Goal: Ask a question

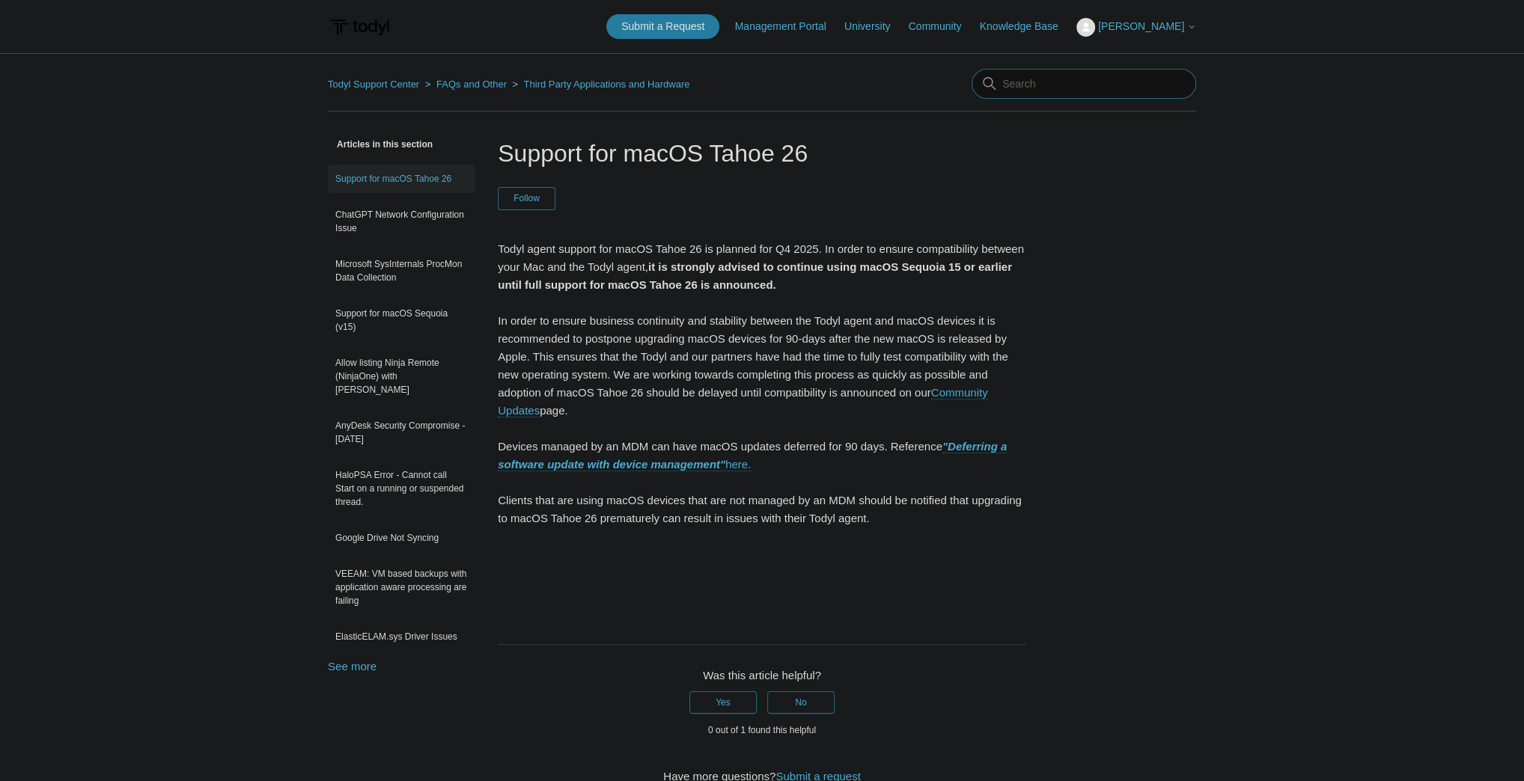
click at [1056, 85] on input "Search" at bounding box center [1083, 84] width 225 height 30
type input "syncro"
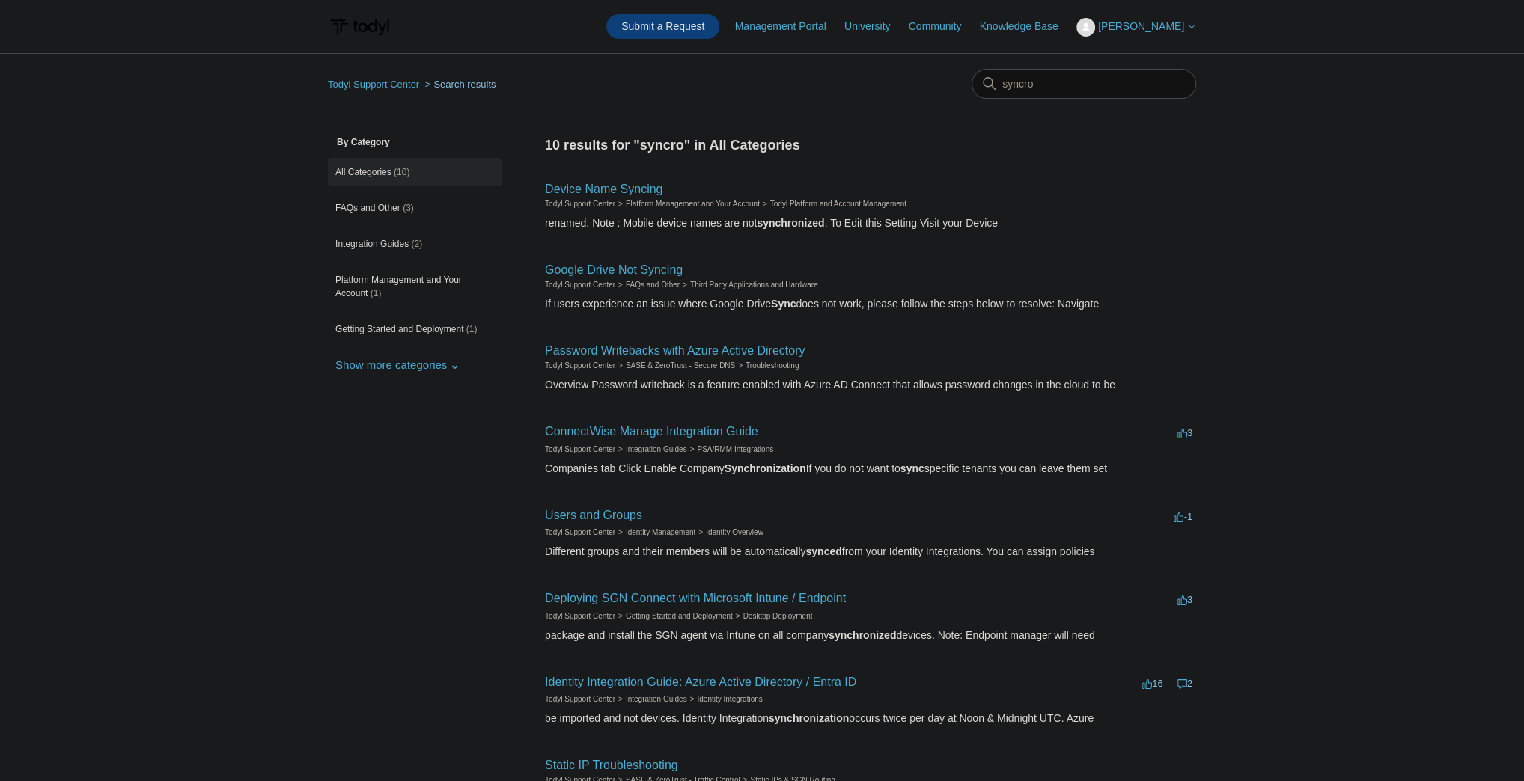
click at [662, 25] on link "Submit a Request" at bounding box center [662, 26] width 113 height 25
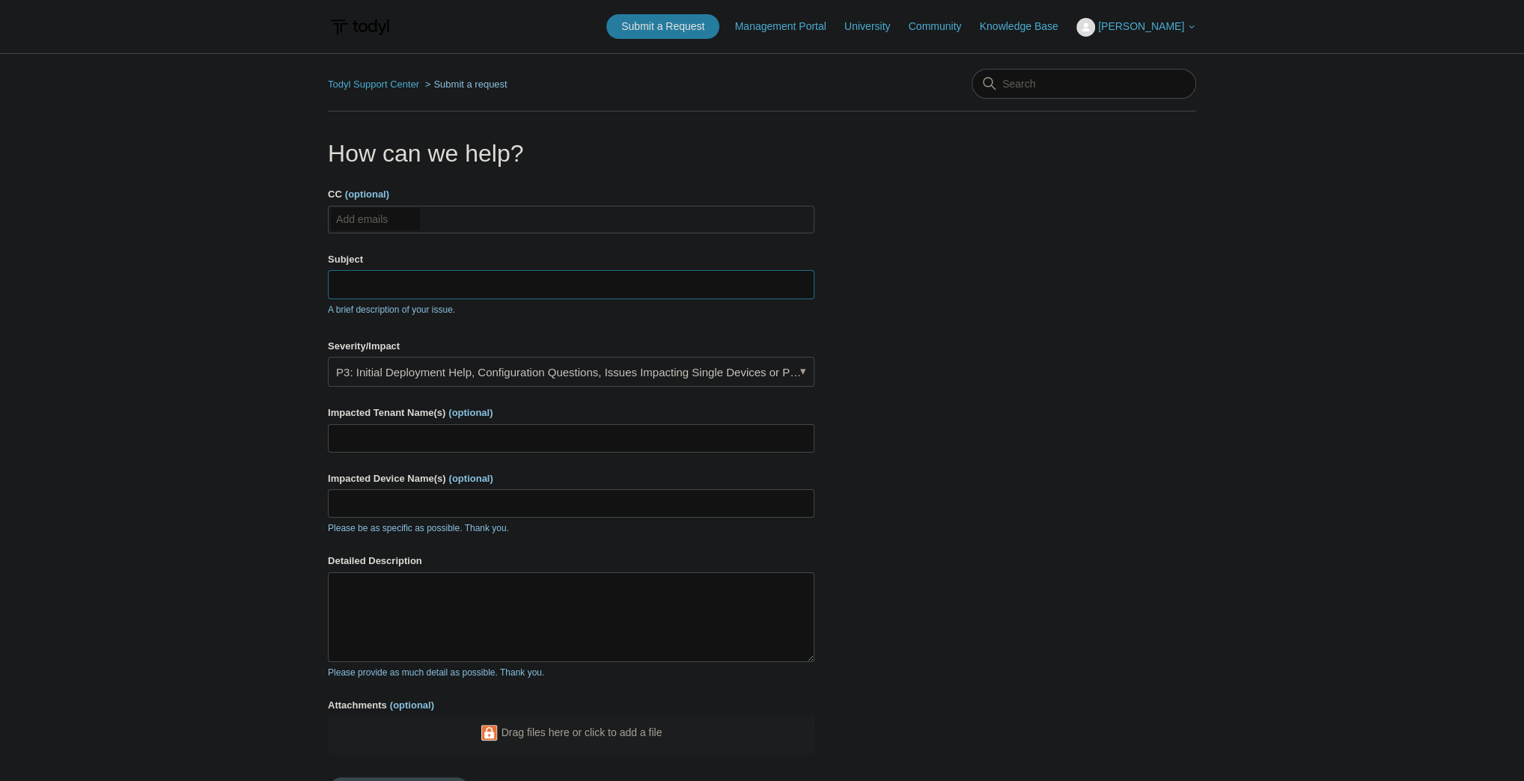
click at [430, 283] on input "Subject" at bounding box center [571, 284] width 486 height 28
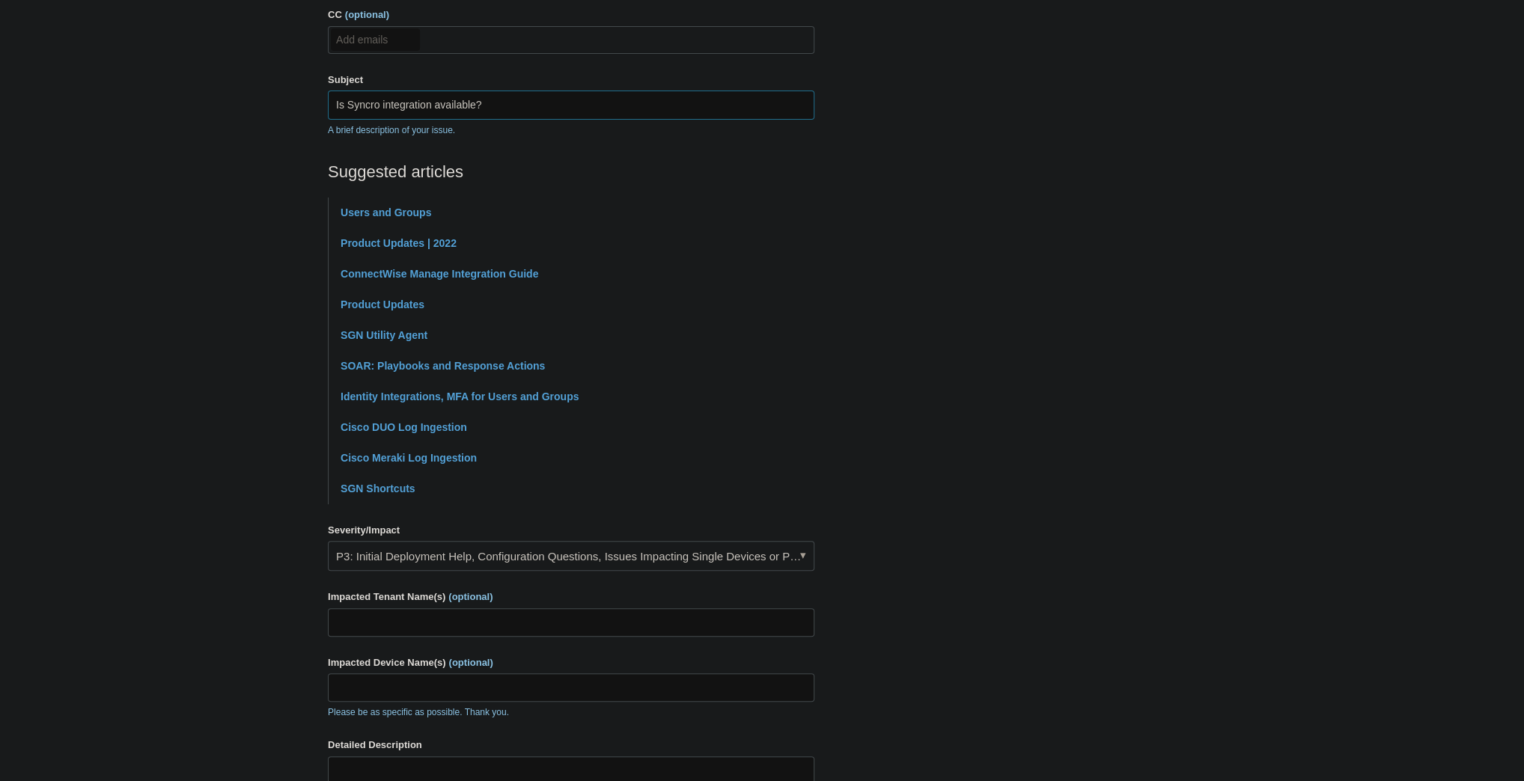
scroll to position [240, 0]
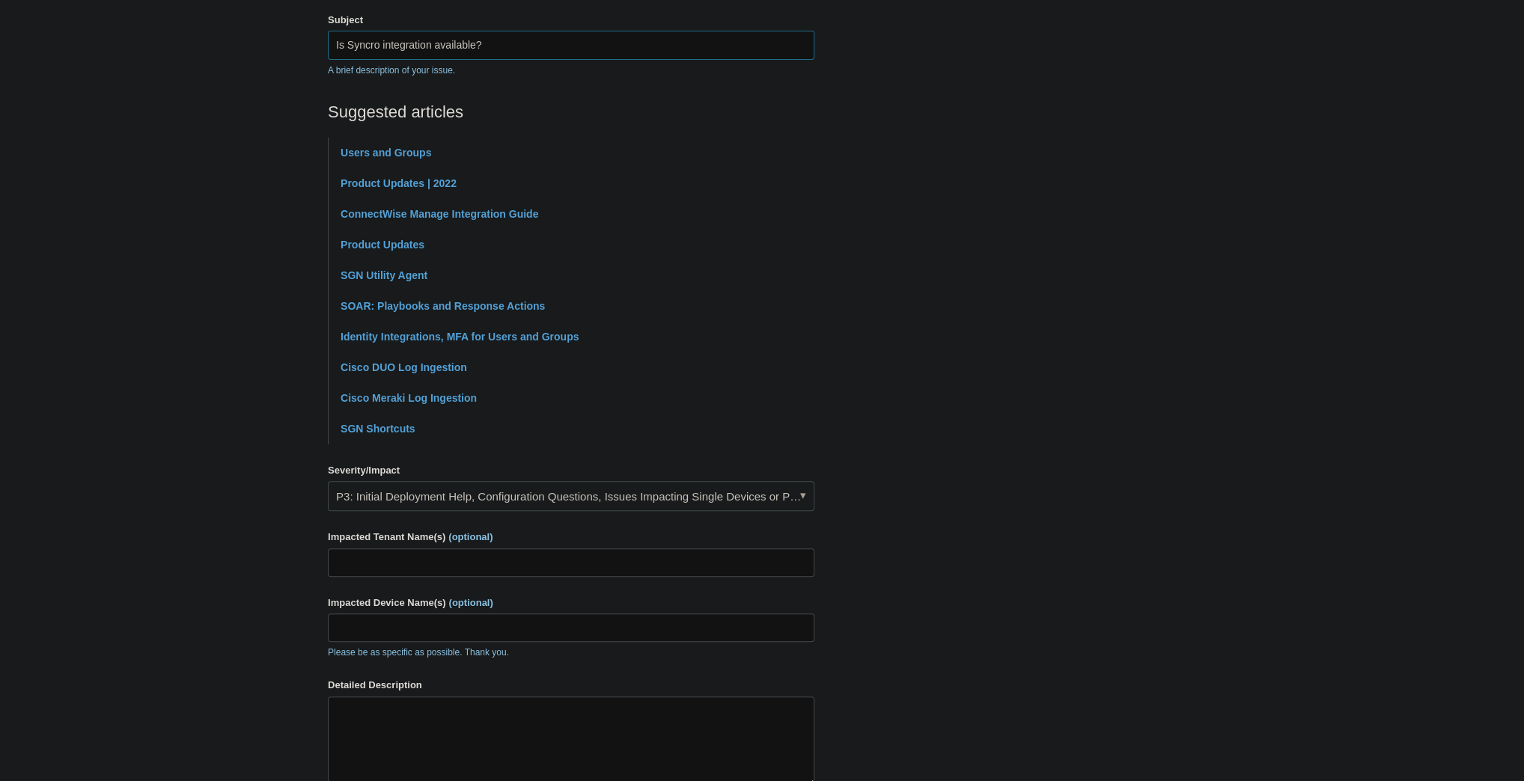
type input "Is Syncro integration available?"
click at [385, 570] on input "Impacted Tenant Name(s) (optional)" at bounding box center [571, 563] width 486 height 28
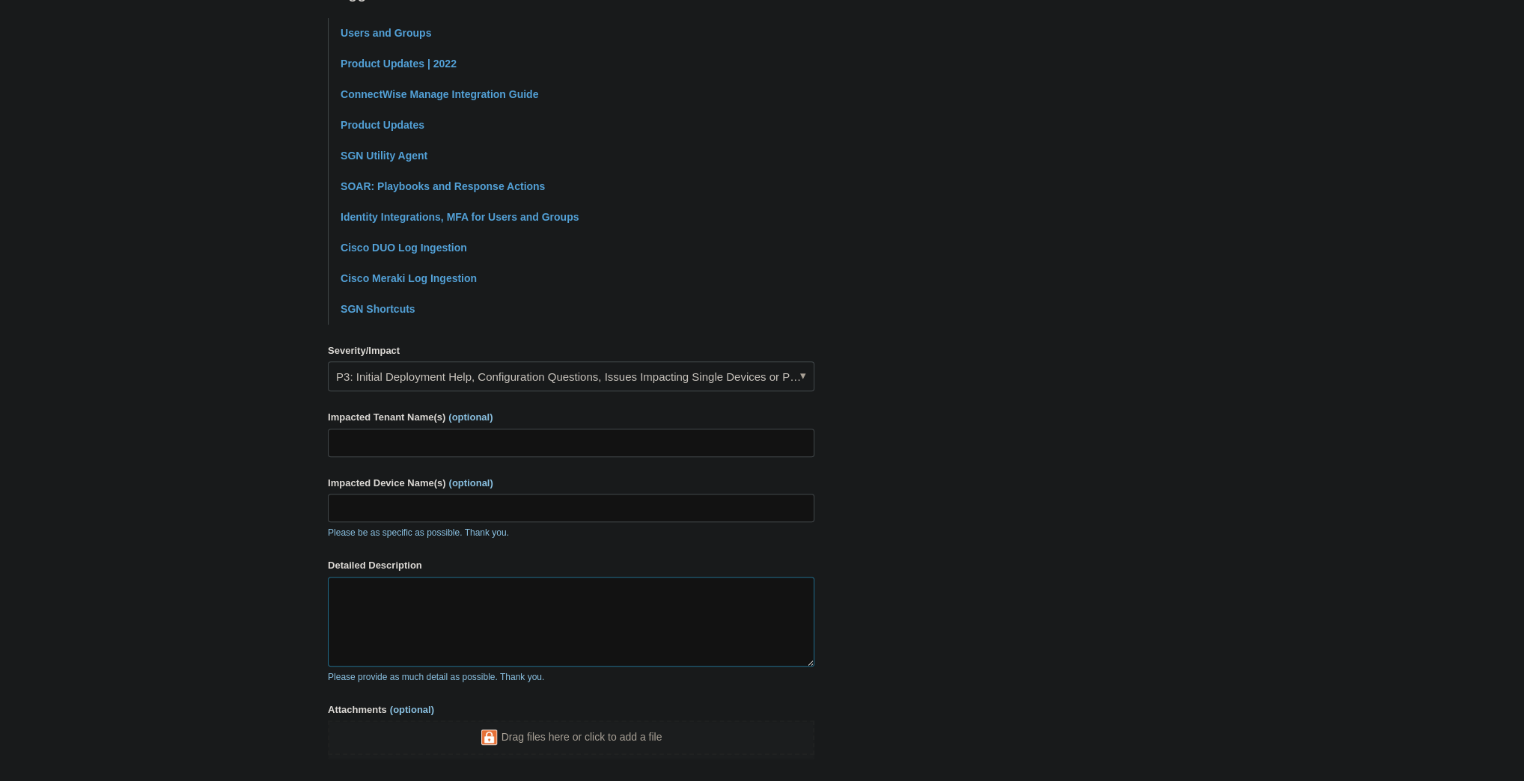
click at [487, 600] on textarea "Detailed Description" at bounding box center [571, 622] width 486 height 90
click at [674, 607] on textarea "When we signed on, we opted to partner directly with [PERSON_NAME] on the promi…" at bounding box center [571, 622] width 486 height 90
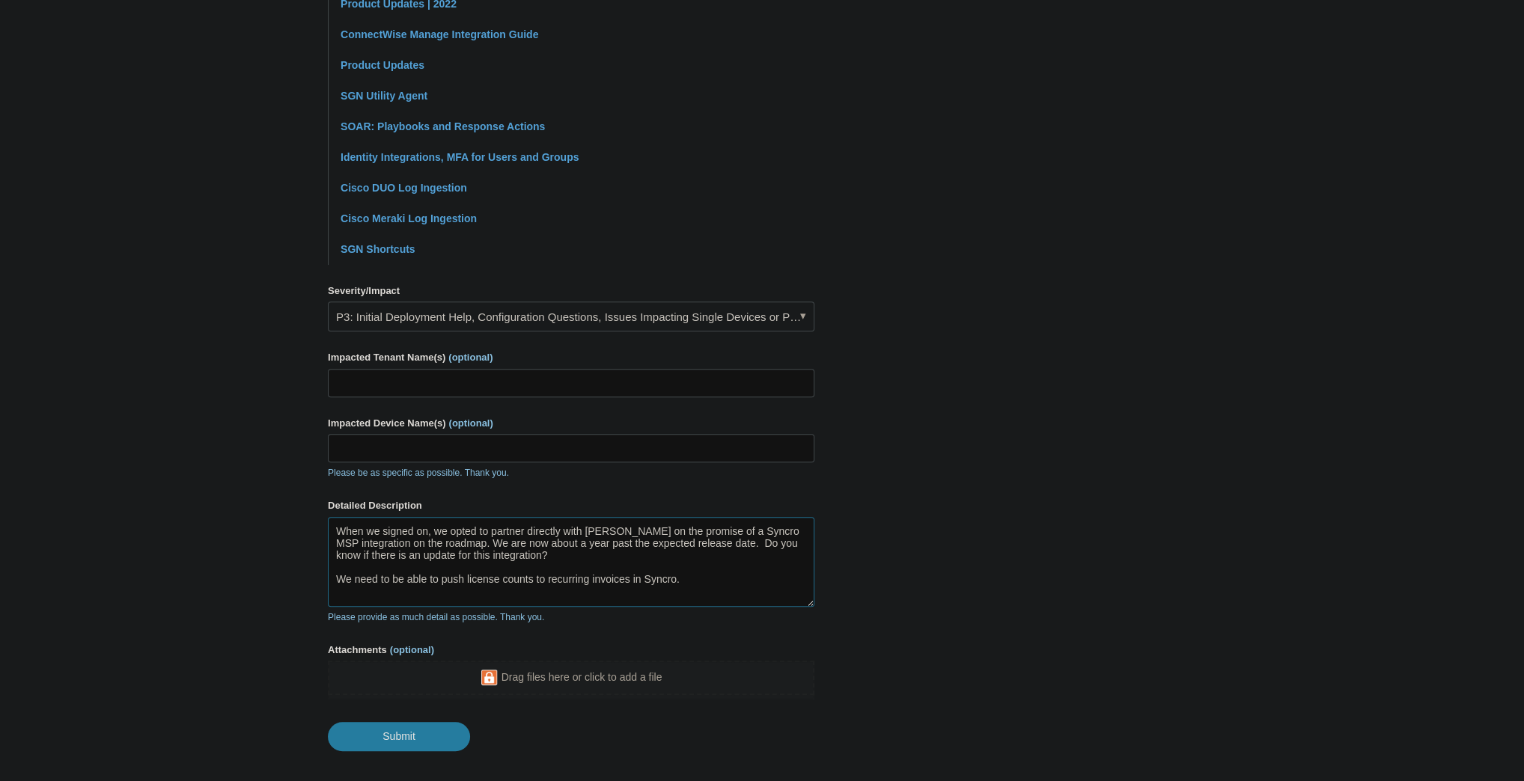
scroll to position [479, 0]
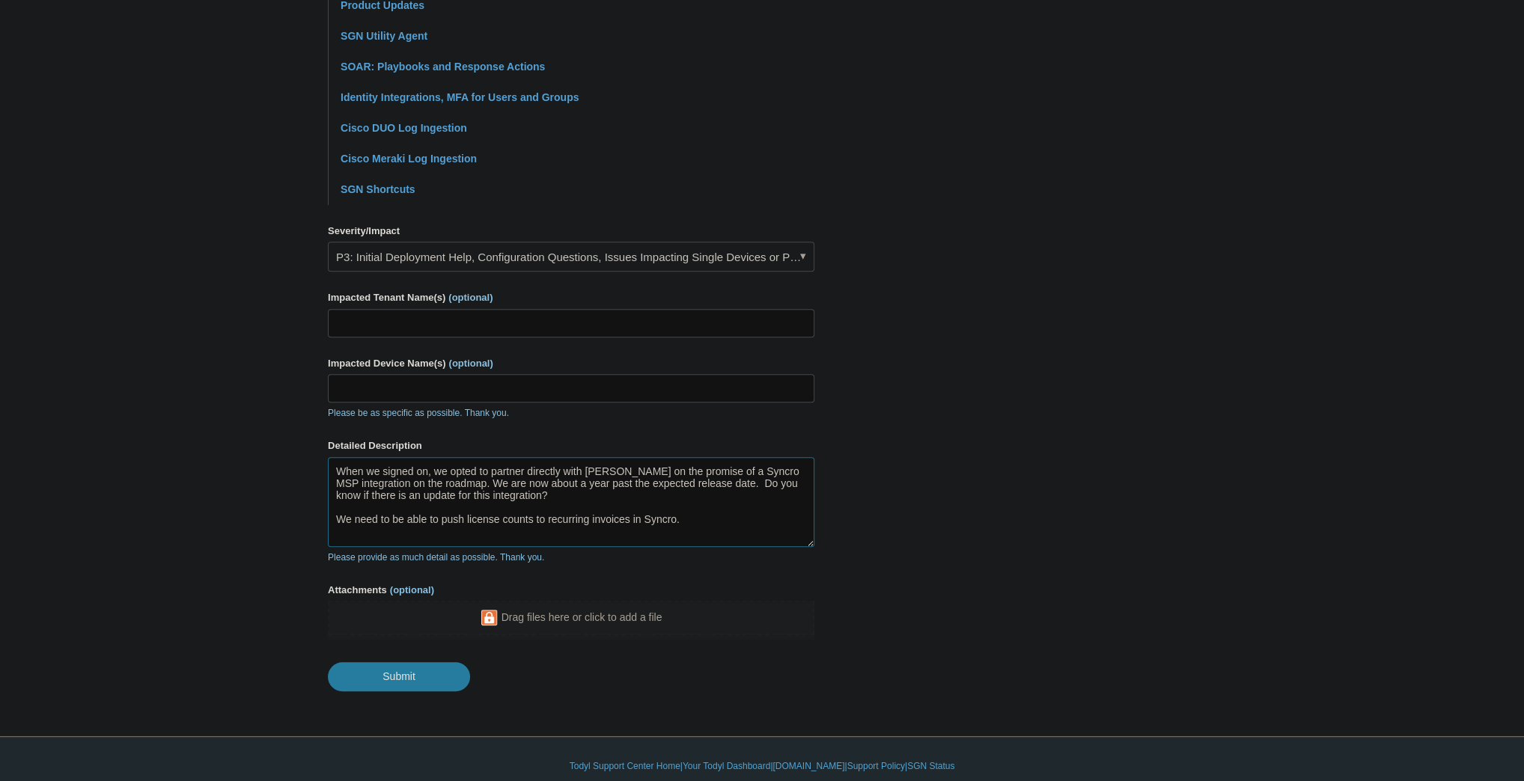
click at [468, 477] on textarea "When we signed on, we opted to partner directly with [PERSON_NAME] on the promi…" at bounding box center [571, 502] width 486 height 90
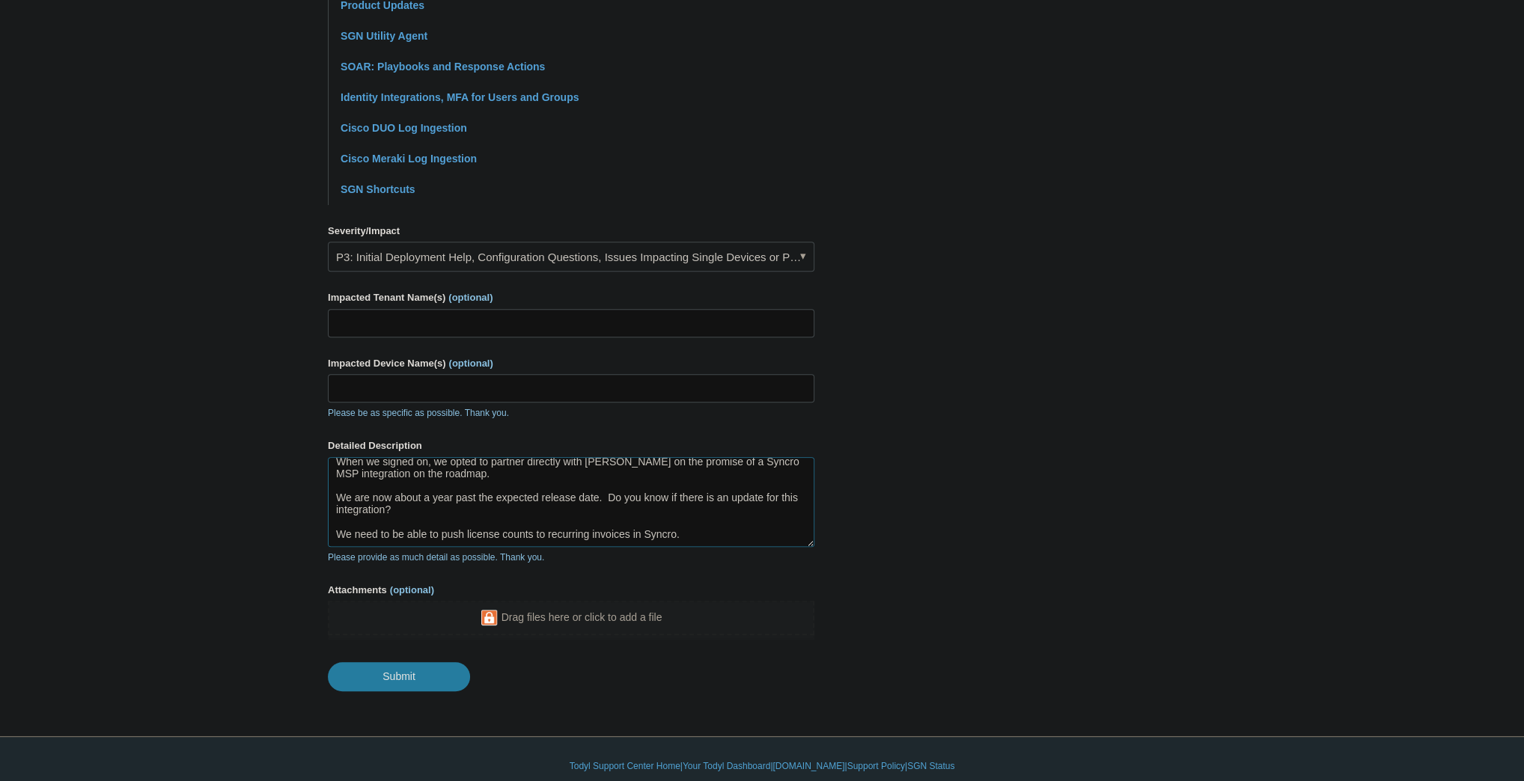
scroll to position [489, 0]
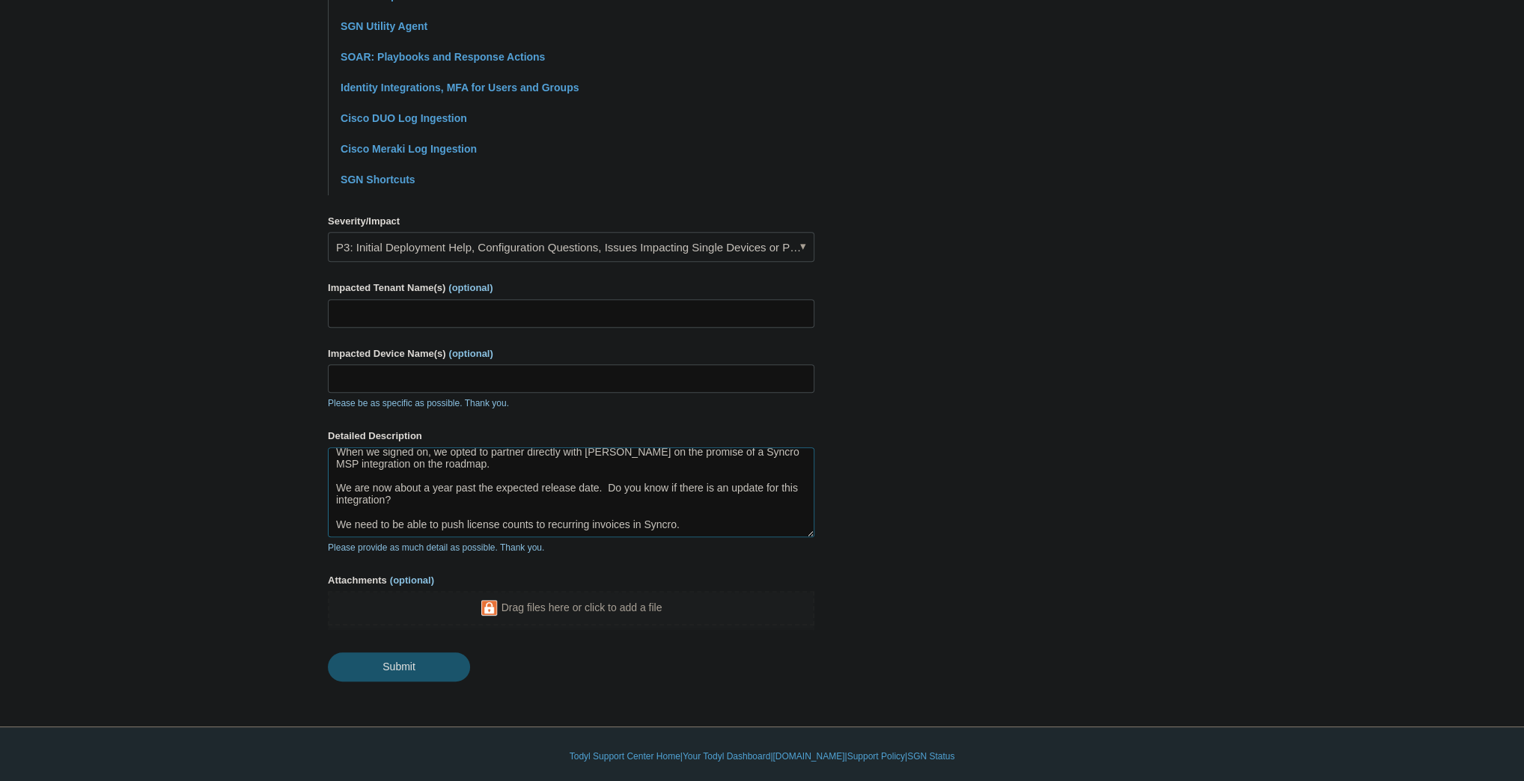
type textarea "When we signed on, we opted to partner directly with [PERSON_NAME] on the promi…"
click at [386, 671] on input "Submit" at bounding box center [399, 668] width 142 height 30
